Goal: Information Seeking & Learning: Learn about a topic

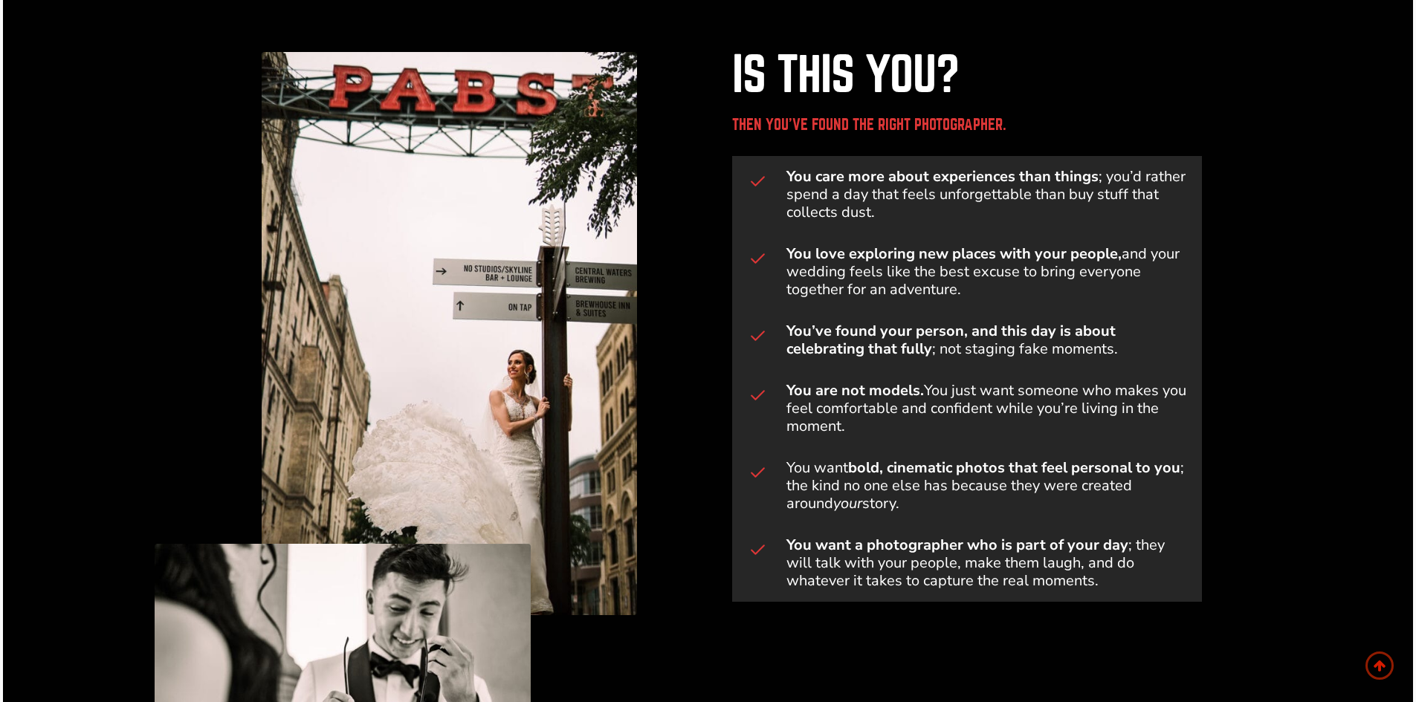
scroll to position [743, 0]
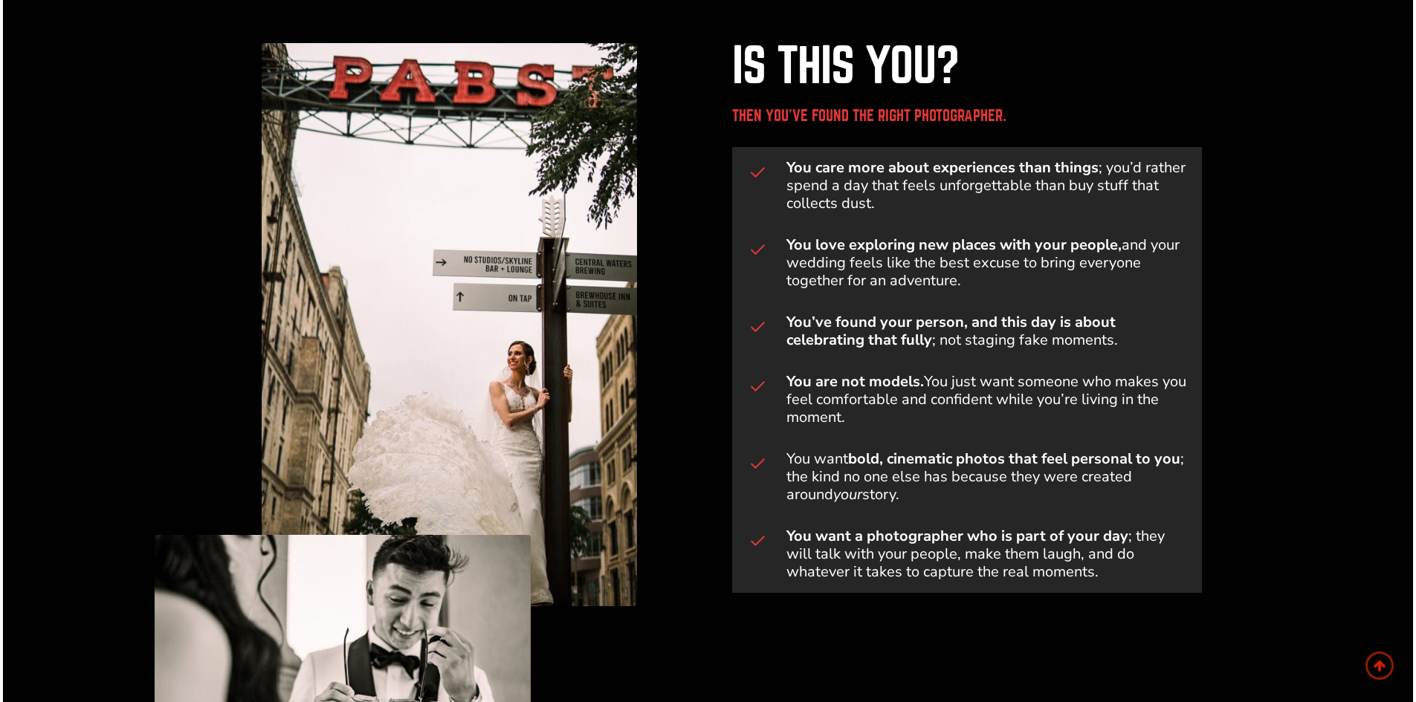
drag, startPoint x: 779, startPoint y: 176, endPoint x: 1169, endPoint y: 188, distance: 389.7
click at [1160, 224] on span "You love exploring new places with your people, and your wedding feels like the…" at bounding box center [967, 262] width 470 height 77
drag, startPoint x: 859, startPoint y: 217, endPoint x: 889, endPoint y: 222, distance: 30.2
click at [864, 236] on h3 "You love exploring new places with your people, and your wedding feels like the…" at bounding box center [988, 263] width 404 height 54
drag, startPoint x: 889, startPoint y: 222, endPoint x: 940, endPoint y: 217, distance: 51.6
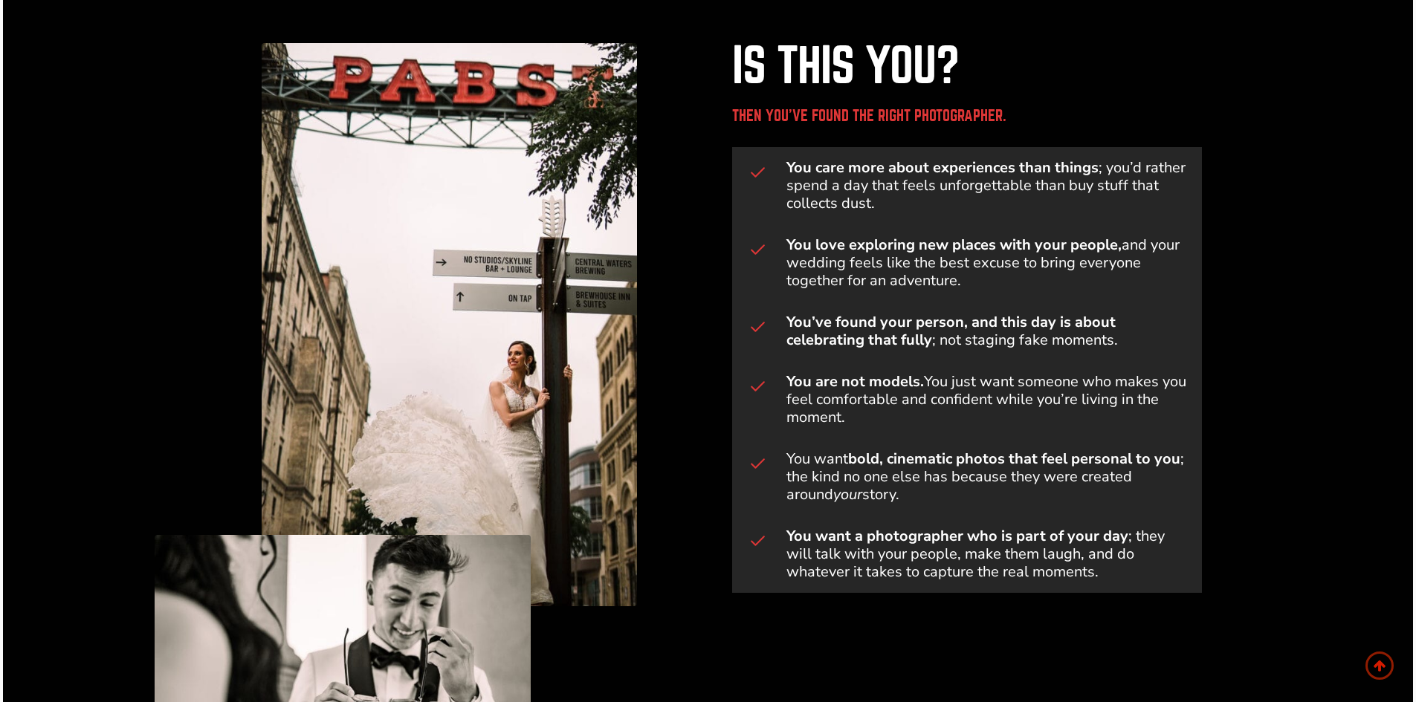
click at [927, 236] on h3 "You love exploring new places with your people, and your wedding feels like the…" at bounding box center [988, 263] width 404 height 54
click at [943, 236] on h3 "You love exploring new places with your people, and your wedding feels like the…" at bounding box center [988, 263] width 404 height 54
drag, startPoint x: 944, startPoint y: 211, endPoint x: 961, endPoint y: 226, distance: 22.7
click at [961, 236] on h3 "You love exploring new places with your people, and your wedding feels like the…" at bounding box center [988, 263] width 404 height 54
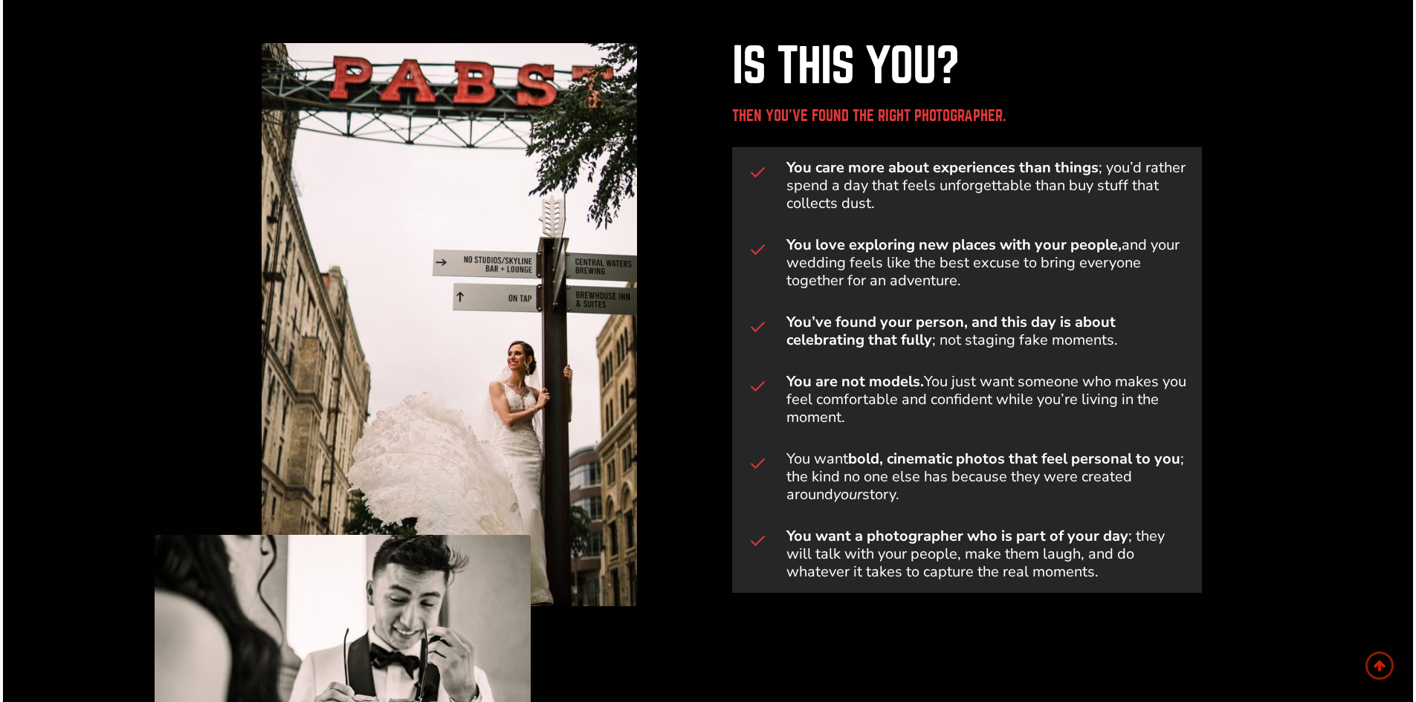
click at [961, 236] on h3 "You love exploring new places with your people, and your wedding feels like the…" at bounding box center [988, 263] width 404 height 54
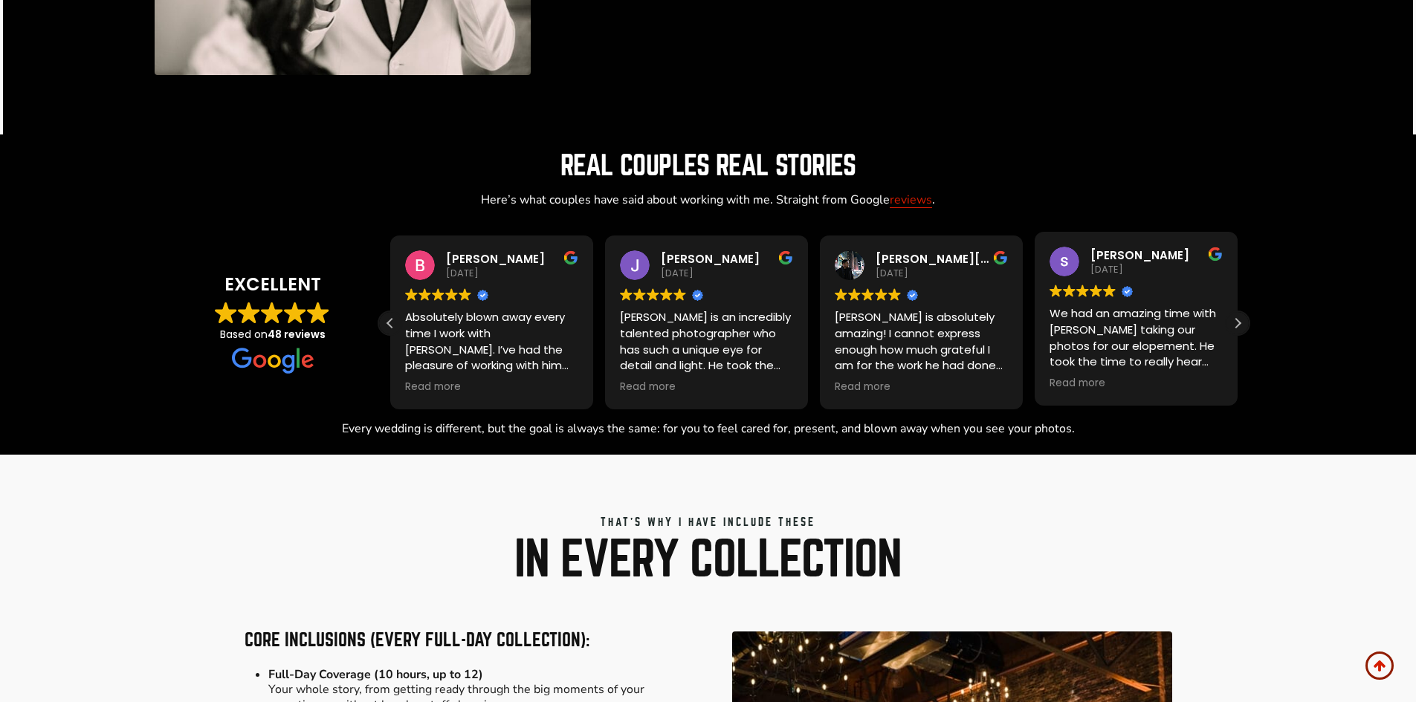
scroll to position [1487, 0]
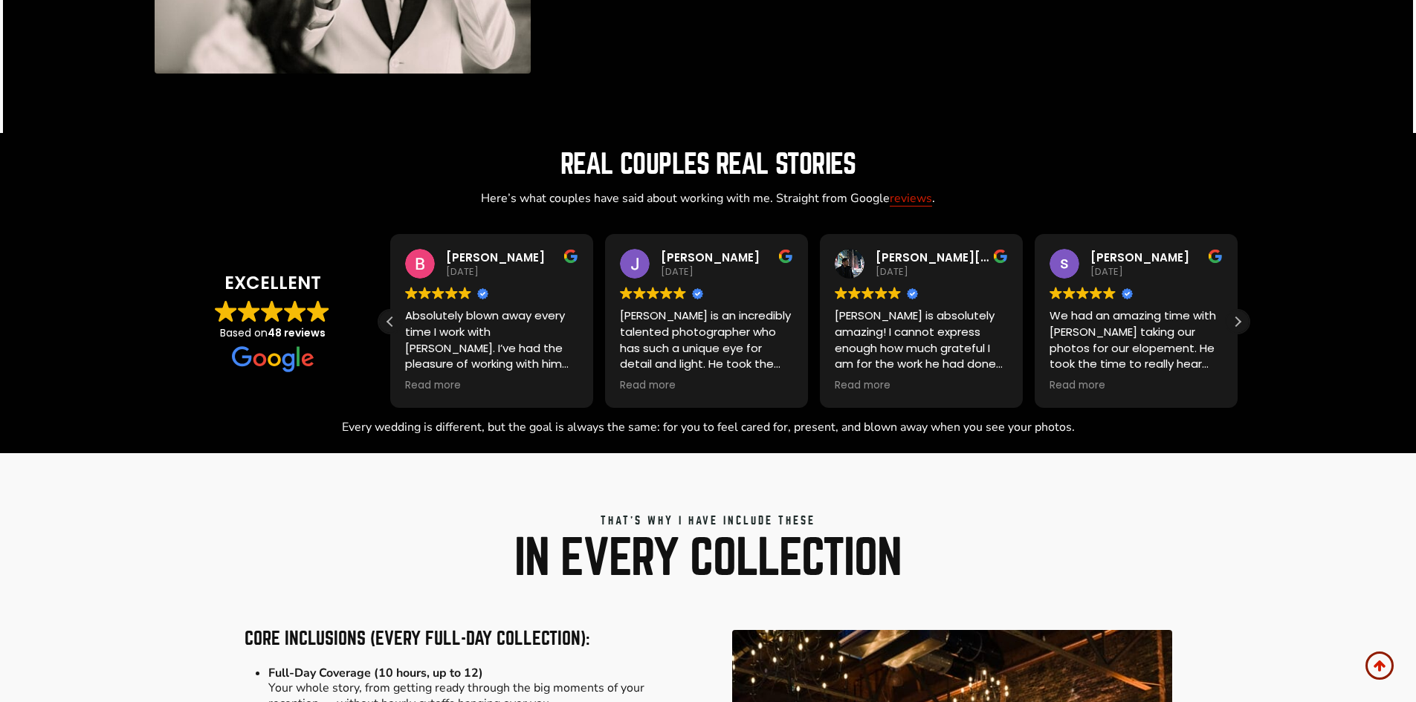
drag, startPoint x: 520, startPoint y: 141, endPoint x: 833, endPoint y: 125, distance: 313.4
click at [833, 151] on div "Real couples Real Stories Here’s what couples have said about working with me. …" at bounding box center [708, 293] width 1083 height 285
click at [833, 151] on h2 "Real couples Real Stories" at bounding box center [708, 164] width 1083 height 27
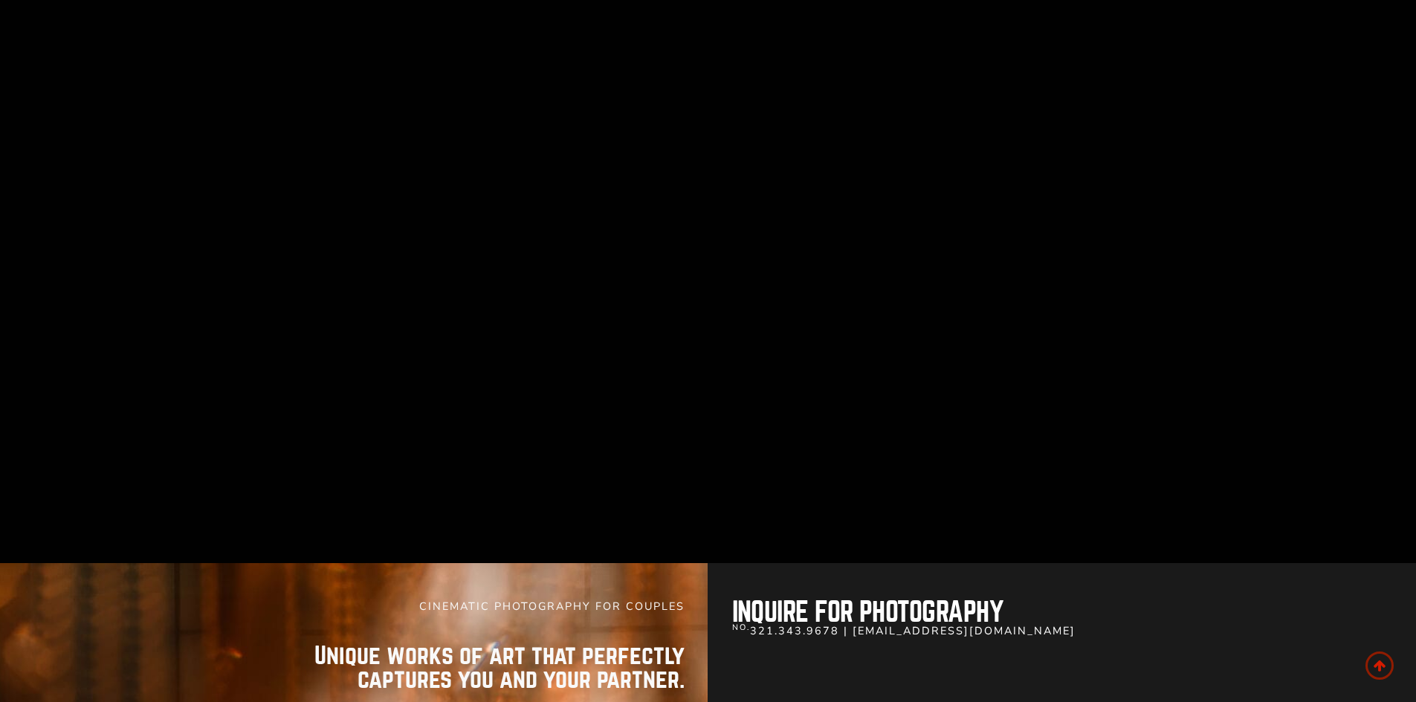
scroll to position [9663, 0]
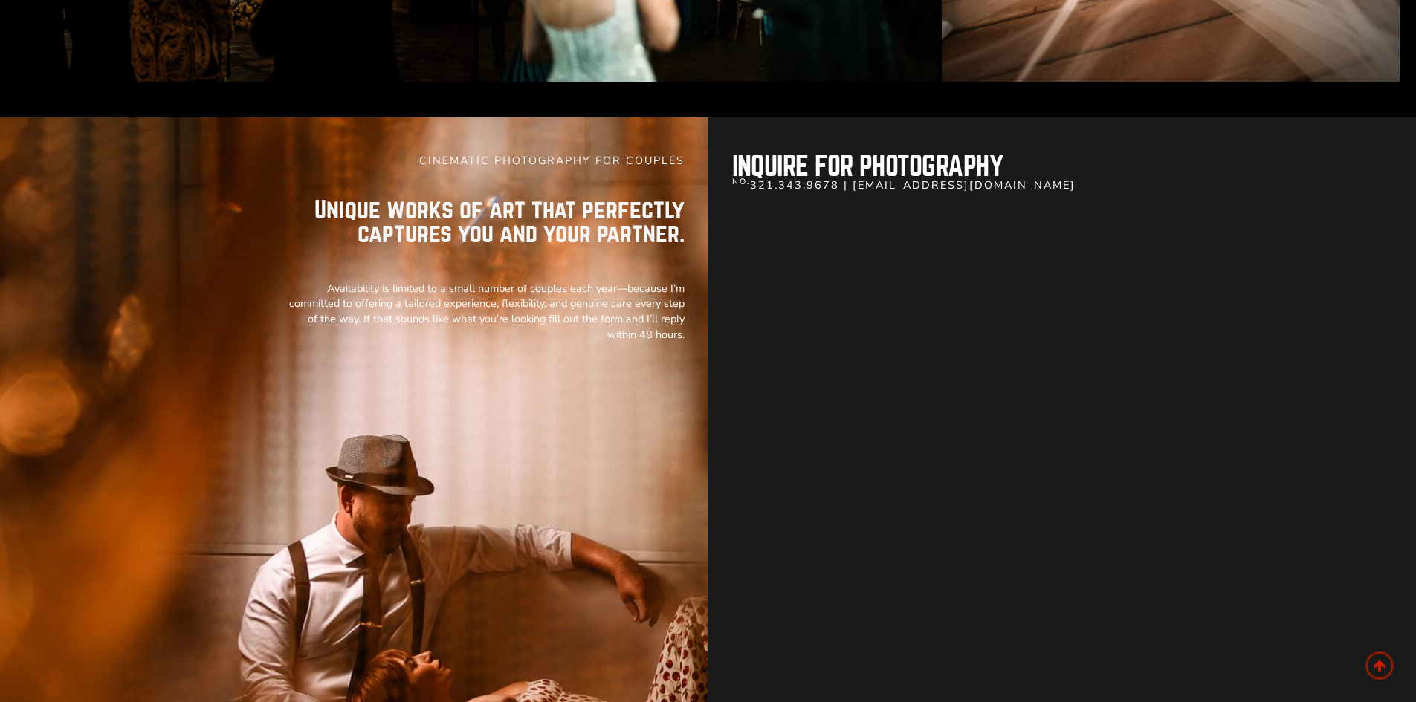
click at [710, 144] on div "CINEMATIC PHOTOGRAPHY FOR COUPLES Unique works of art that perfectly captures y…" at bounding box center [708, 573] width 892 height 912
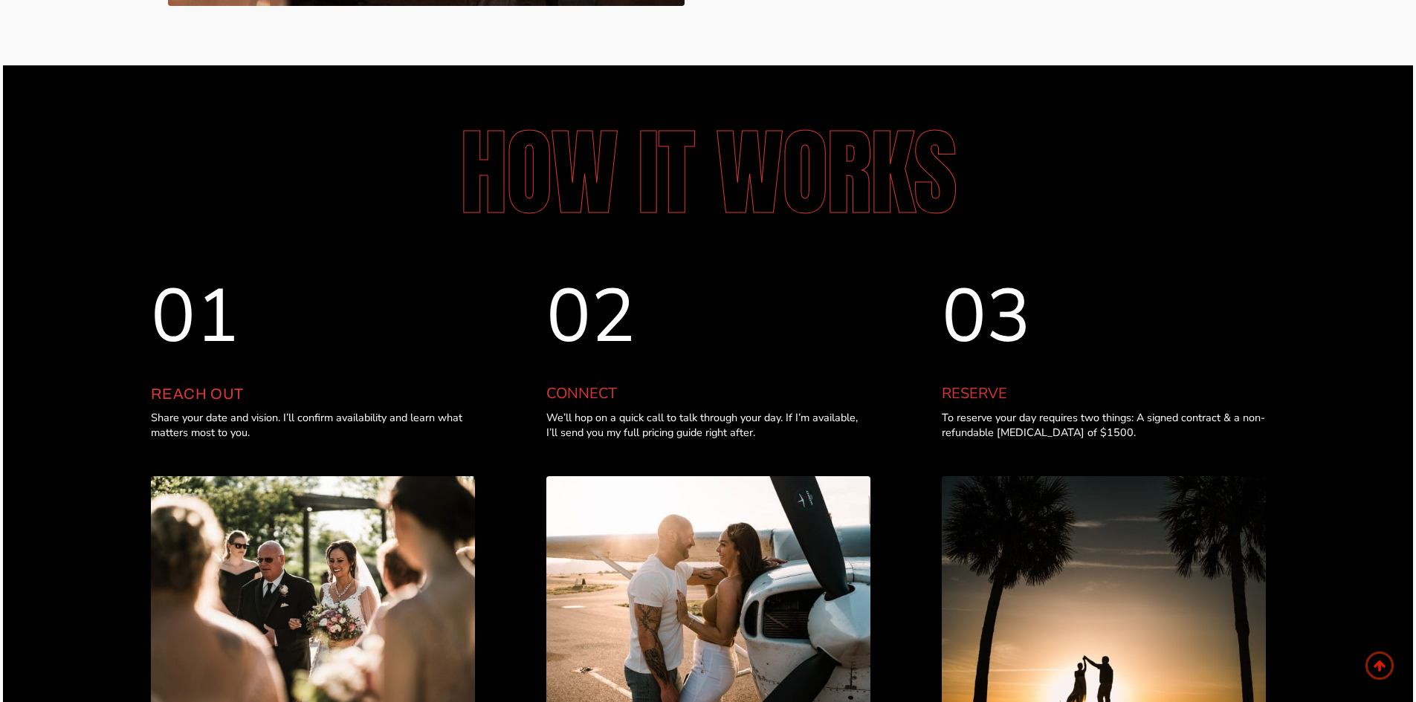
scroll to position [4609, 0]
